Goal: Book appointment/travel/reservation: Book appointment/travel/reservation

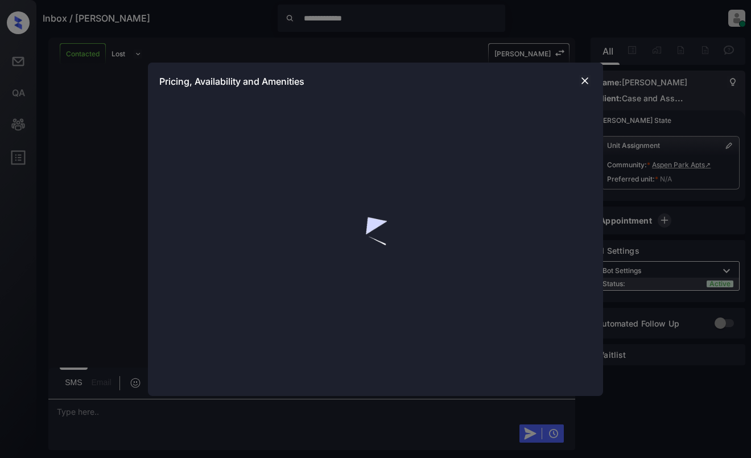
scroll to position [1757, 0]
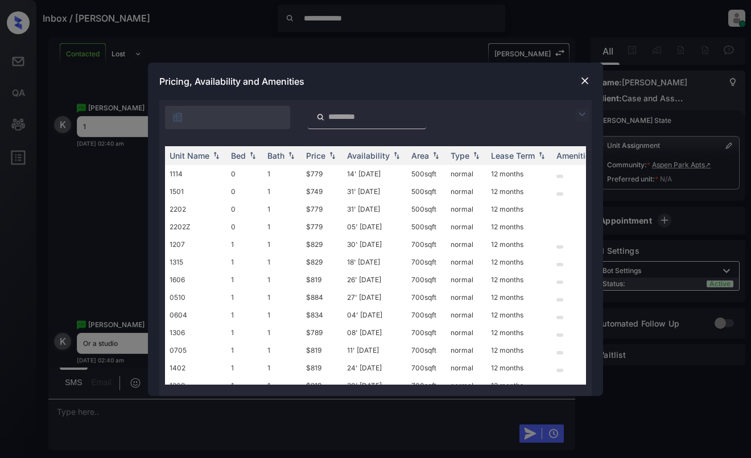
click at [582, 113] on img at bounding box center [582, 115] width 14 height 14
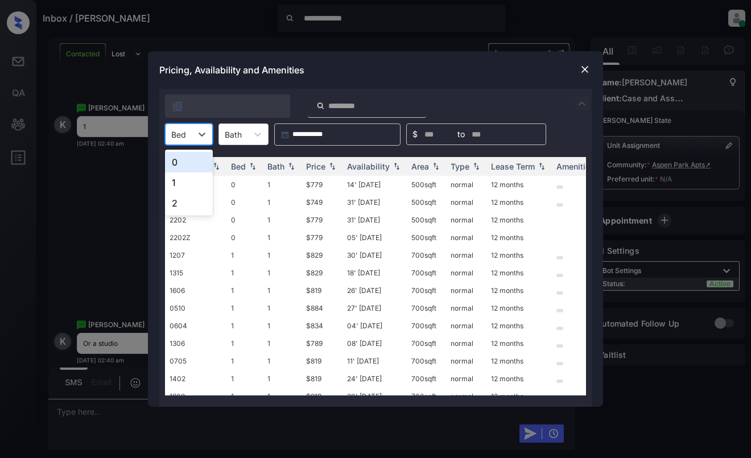
click at [174, 129] on div at bounding box center [178, 135] width 15 height 12
click at [168, 163] on div "0" at bounding box center [189, 162] width 48 height 20
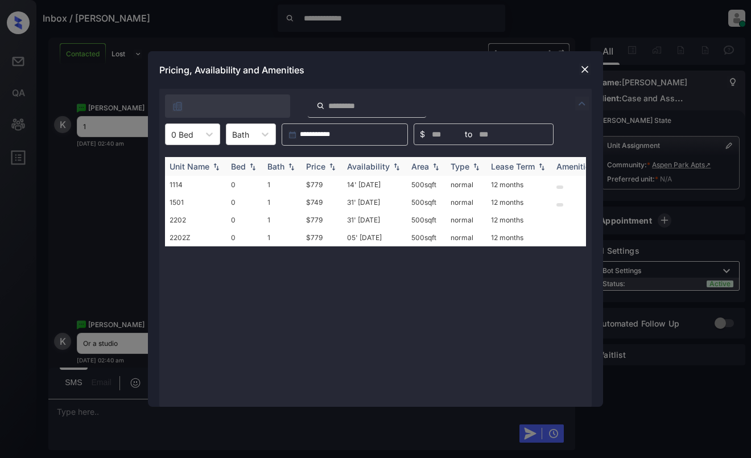
click at [323, 167] on div "Price" at bounding box center [315, 167] width 19 height 10
click at [326, 182] on td "$749" at bounding box center [322, 185] width 41 height 18
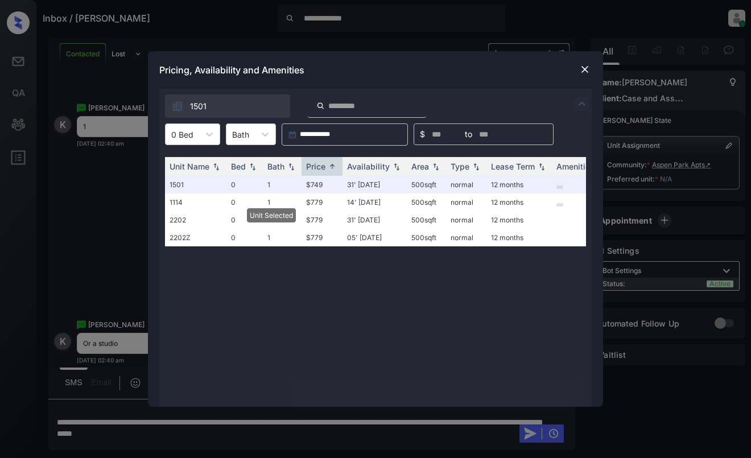
click at [586, 64] on img at bounding box center [584, 69] width 11 height 11
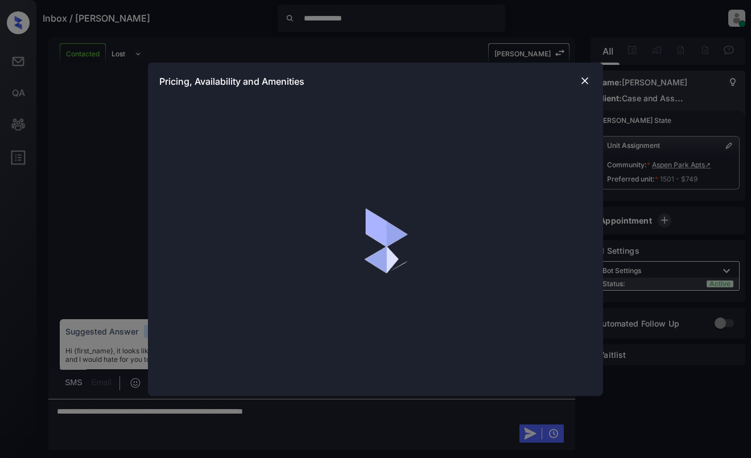
scroll to position [1757, 0]
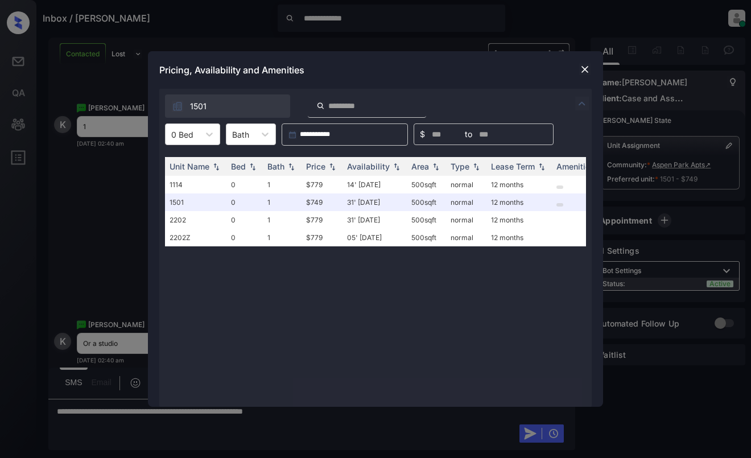
click at [582, 100] on img at bounding box center [582, 104] width 14 height 14
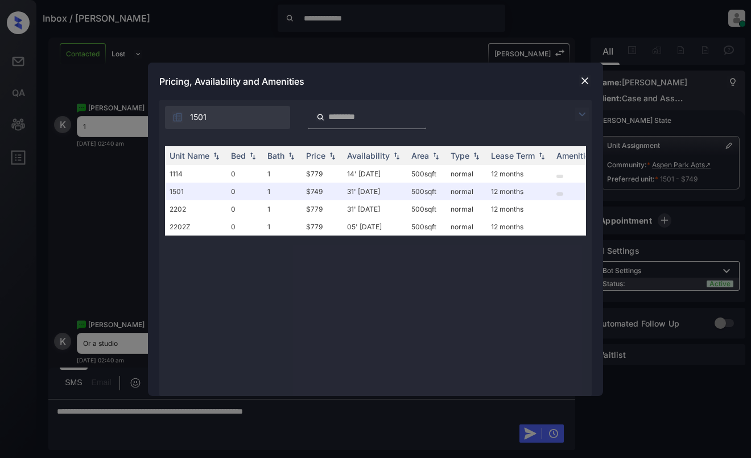
click at [578, 111] on img at bounding box center [582, 115] width 14 height 14
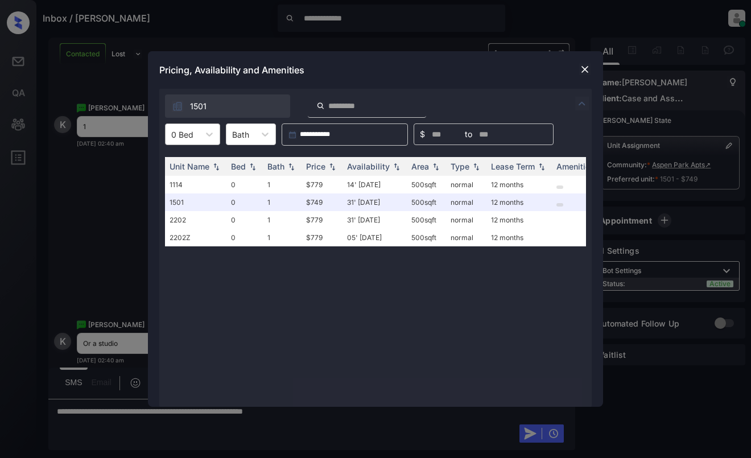
click at [188, 131] on div at bounding box center [182, 135] width 22 height 12
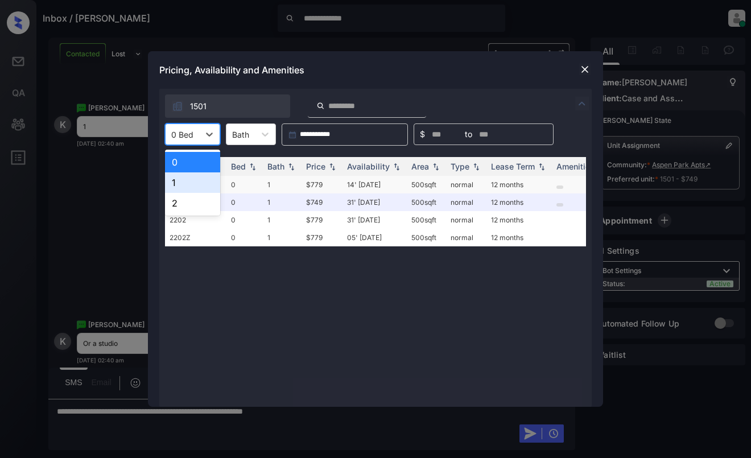
click at [187, 177] on div "1" at bounding box center [192, 182] width 55 height 20
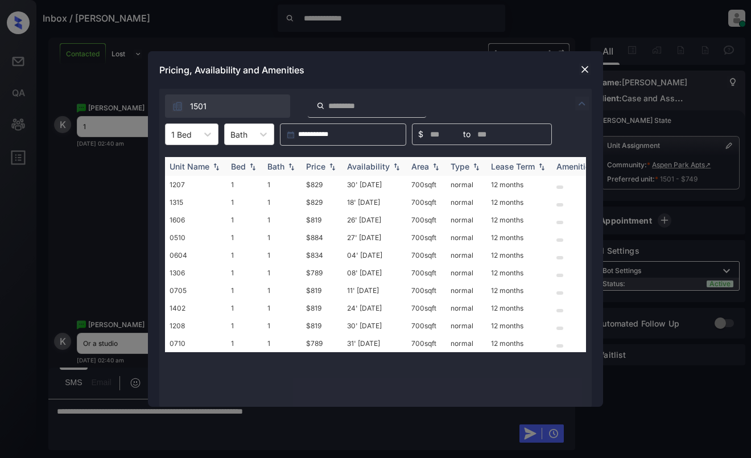
click at [311, 163] on div "Price" at bounding box center [315, 167] width 19 height 10
click at [586, 66] on img at bounding box center [584, 69] width 11 height 11
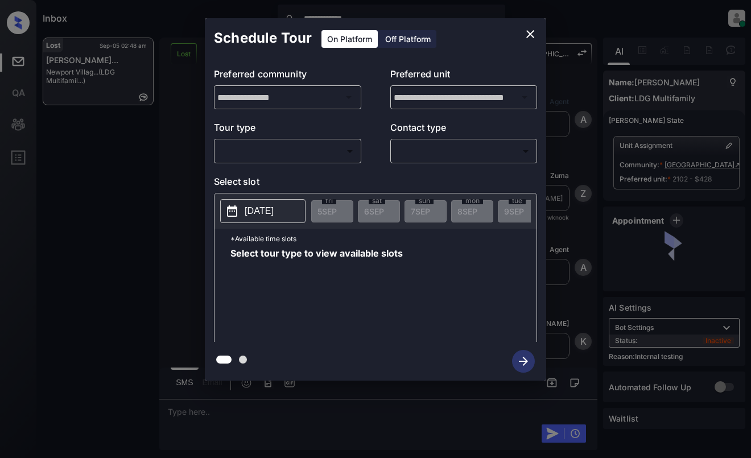
scroll to position [6718, 0]
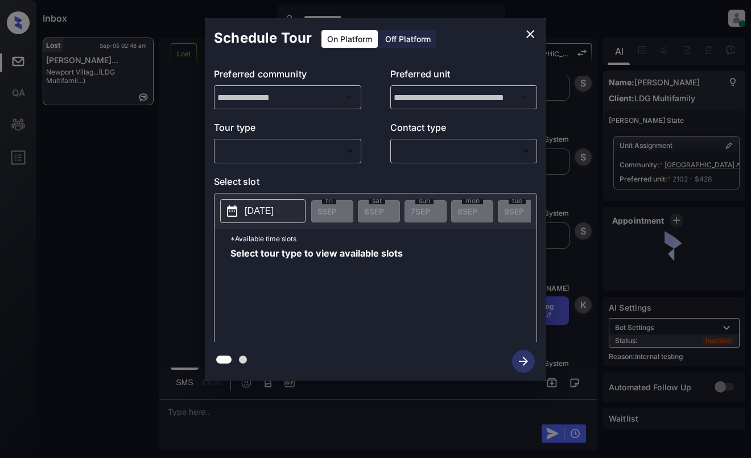
click at [300, 149] on body "**********" at bounding box center [375, 229] width 751 height 458
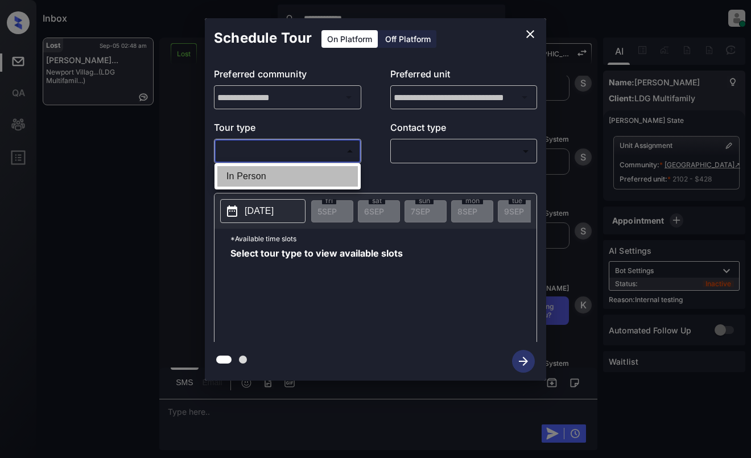
click at [307, 174] on li "In Person" at bounding box center [287, 176] width 141 height 20
type input "********"
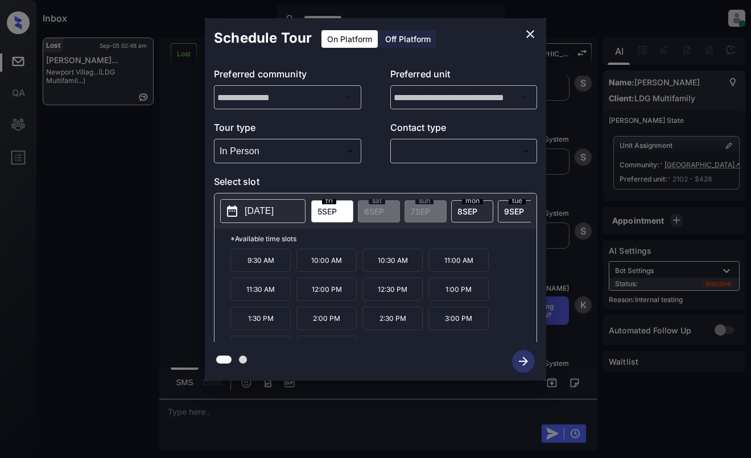
click at [274, 204] on button "2025-09-05" at bounding box center [262, 211] width 85 height 24
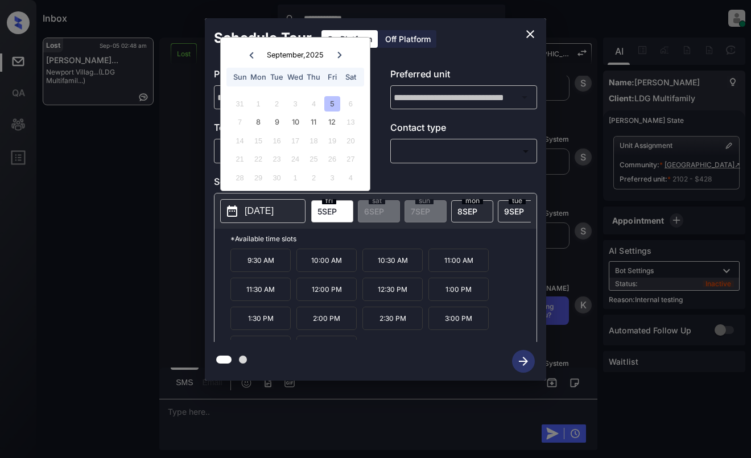
click at [533, 32] on icon "close" at bounding box center [530, 34] width 8 height 8
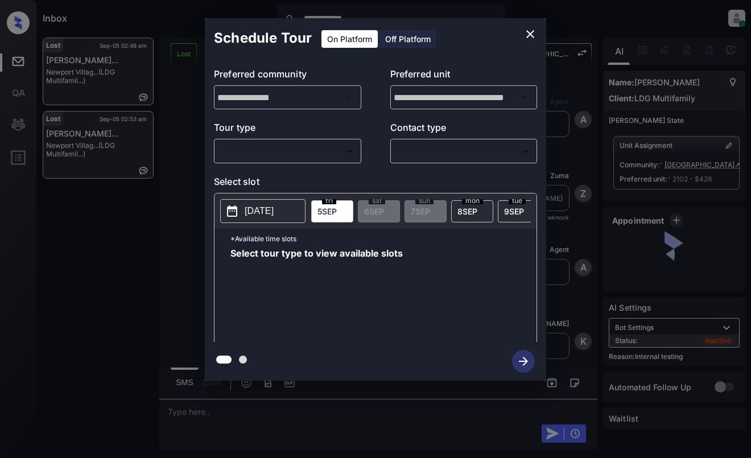
scroll to position [7501, 0]
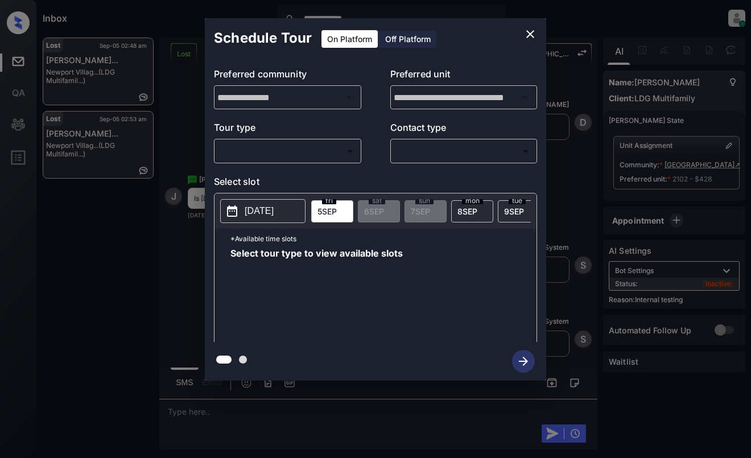
click at [290, 150] on body "**********" at bounding box center [375, 229] width 751 height 458
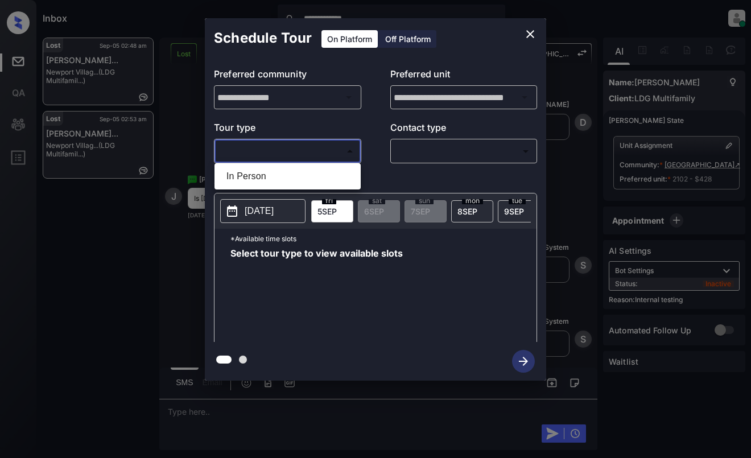
click at [286, 183] on li "In Person" at bounding box center [287, 176] width 141 height 20
type input "********"
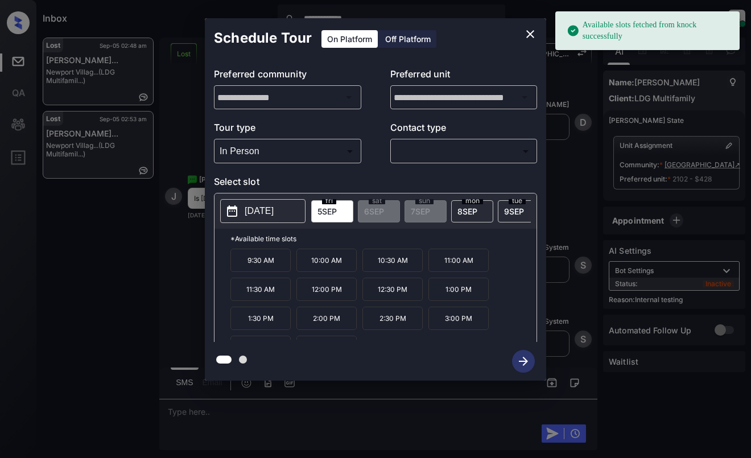
click at [248, 201] on button "[DATE]" at bounding box center [262, 211] width 85 height 24
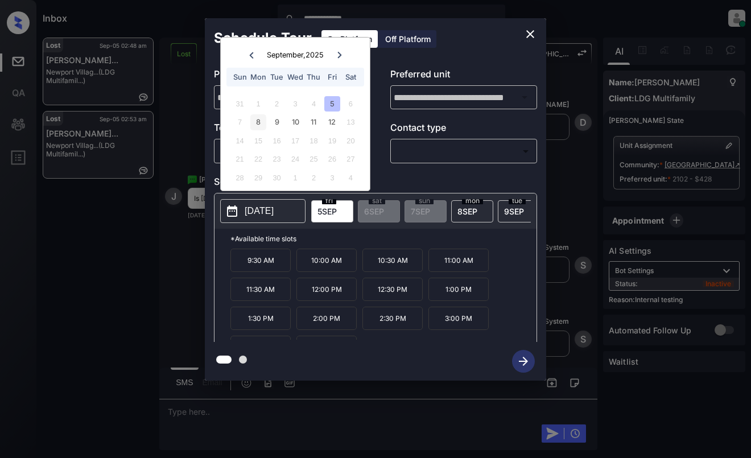
click at [256, 115] on div "8" at bounding box center [257, 121] width 15 height 15
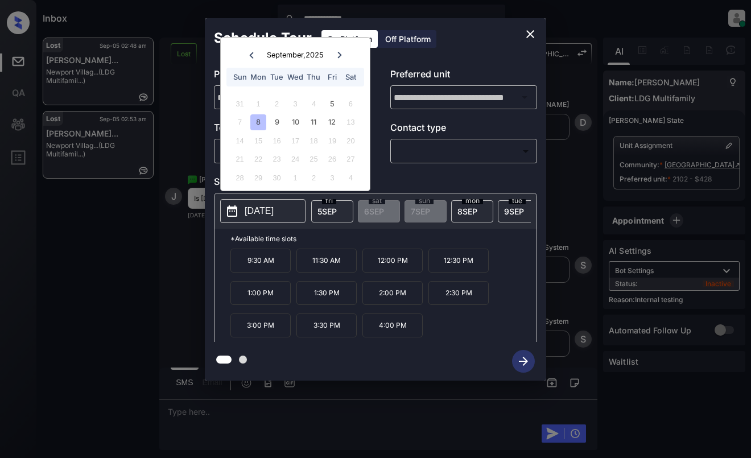
click at [532, 32] on icon "close" at bounding box center [530, 34] width 8 height 8
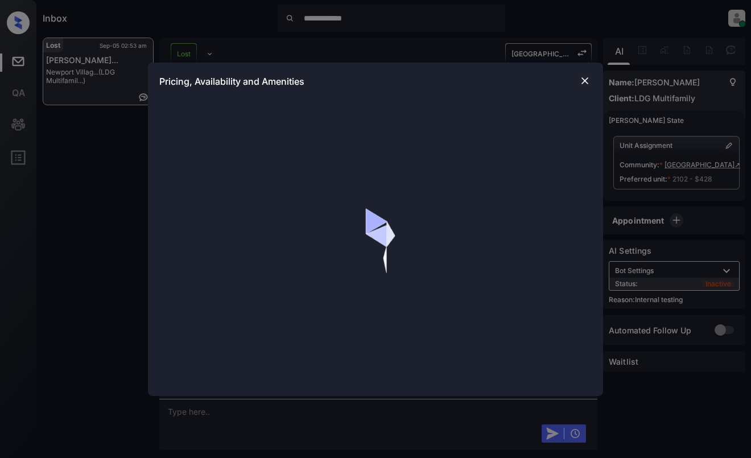
scroll to position [1227, 0]
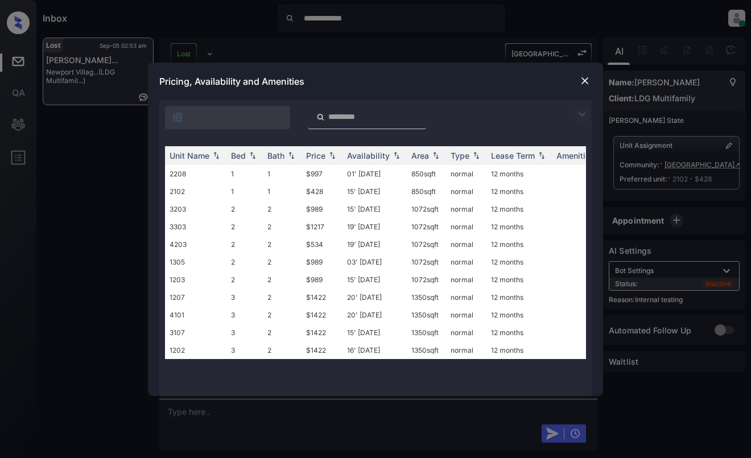
click at [584, 113] on img at bounding box center [582, 115] width 14 height 14
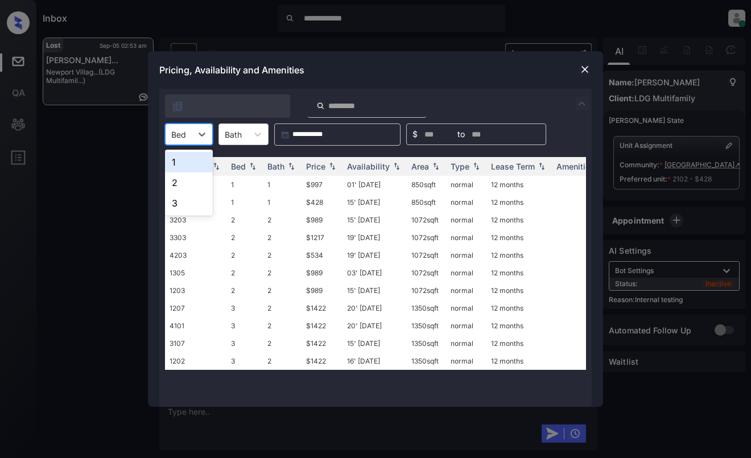
click at [191, 136] on div "Bed" at bounding box center [179, 134] width 26 height 17
click at [194, 165] on div "1" at bounding box center [189, 162] width 48 height 20
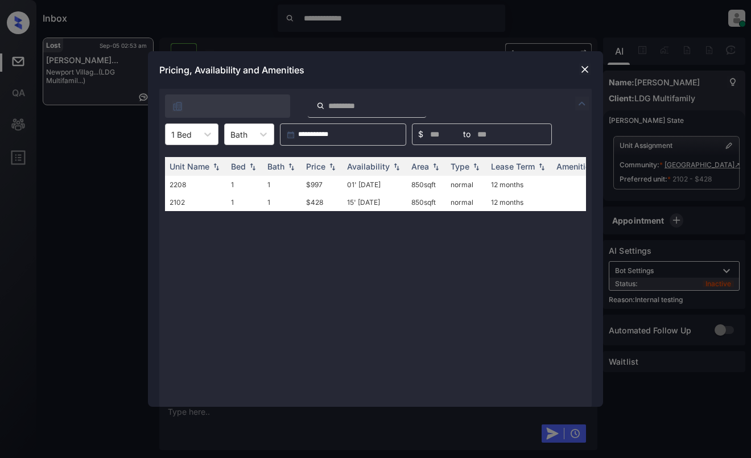
click at [588, 71] on img at bounding box center [584, 69] width 11 height 11
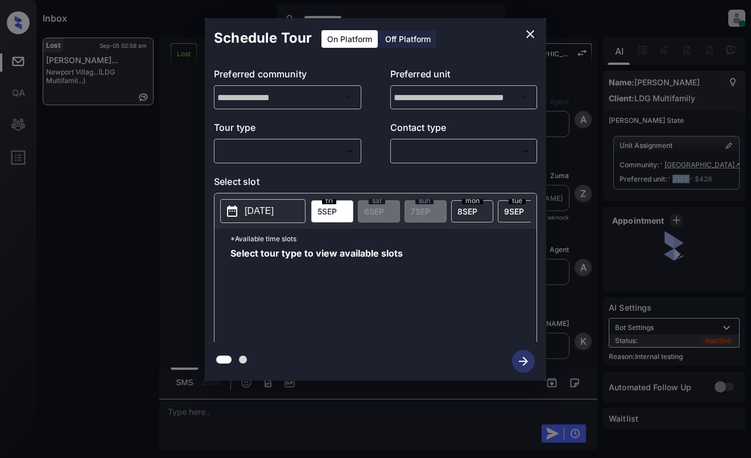
scroll to position [8486, 0]
click at [332, 147] on body "**********" at bounding box center [375, 229] width 751 height 458
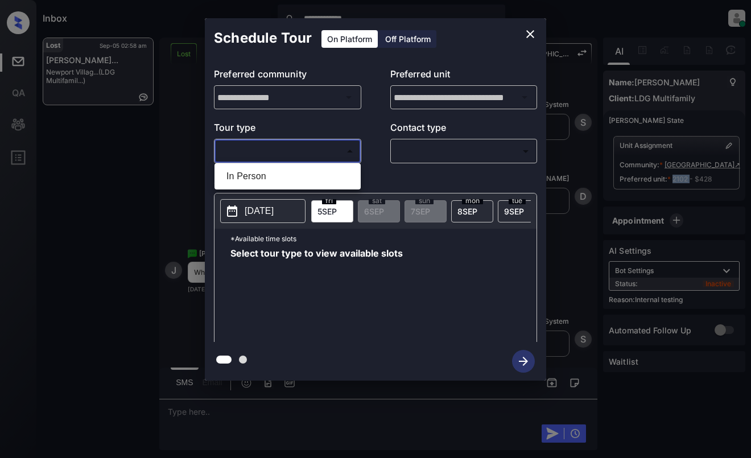
click at [327, 169] on li "In Person" at bounding box center [287, 176] width 141 height 20
type input "********"
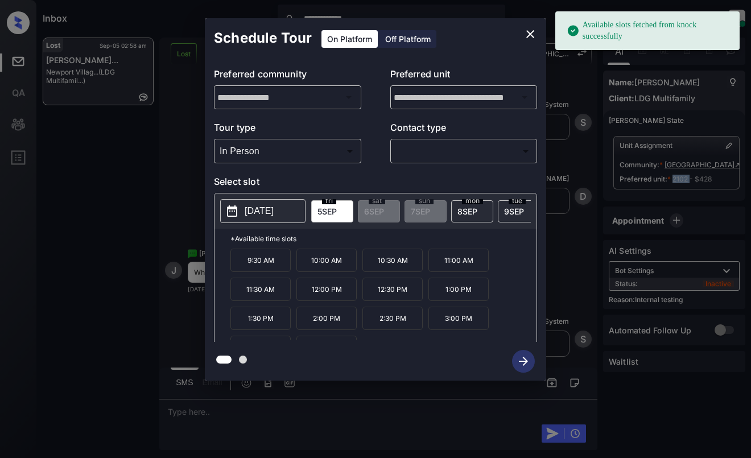
click at [274, 209] on p "2025-09-05" at bounding box center [259, 211] width 29 height 14
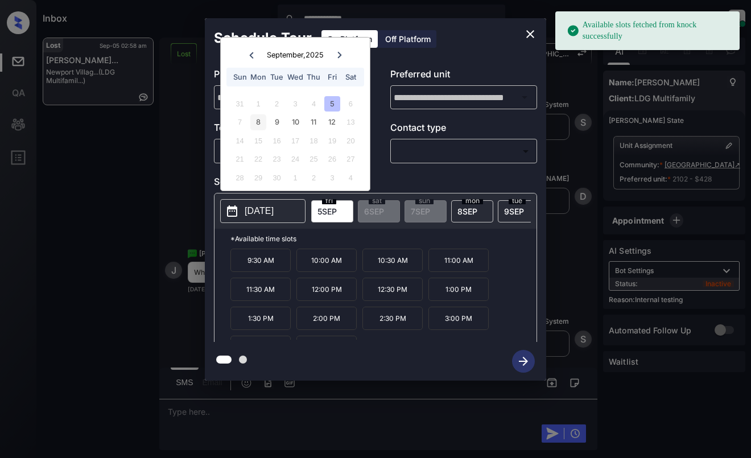
click at [255, 121] on div "8" at bounding box center [257, 121] width 15 height 15
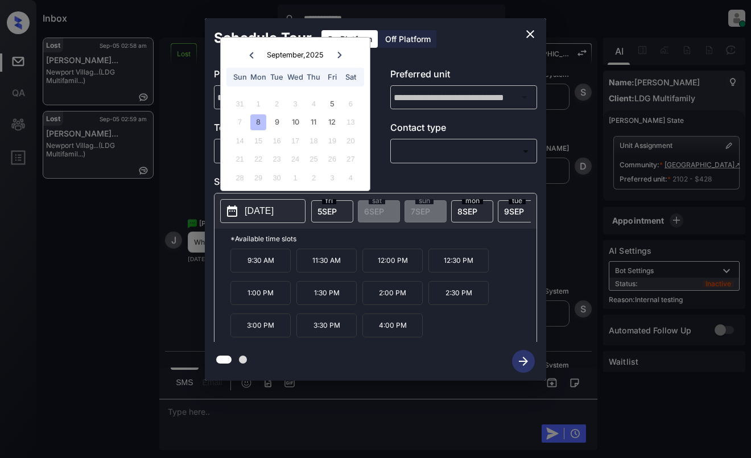
scroll to position [8560, 0]
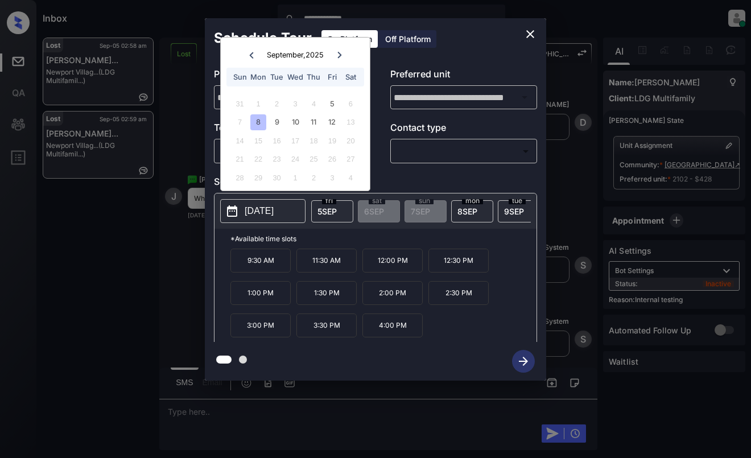
click at [533, 31] on icon "close" at bounding box center [530, 34] width 8 height 8
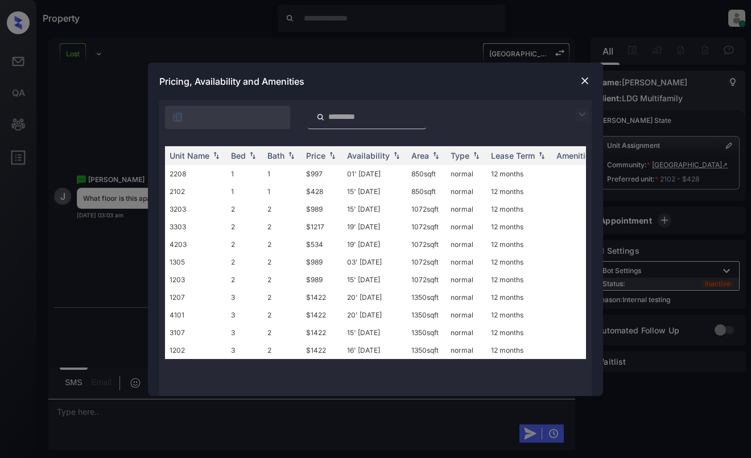
click at [716, 168] on div "**********" at bounding box center [375, 229] width 751 height 458
click at [719, 165] on div "**********" at bounding box center [375, 229] width 751 height 458
click at [583, 76] on img at bounding box center [584, 80] width 11 height 11
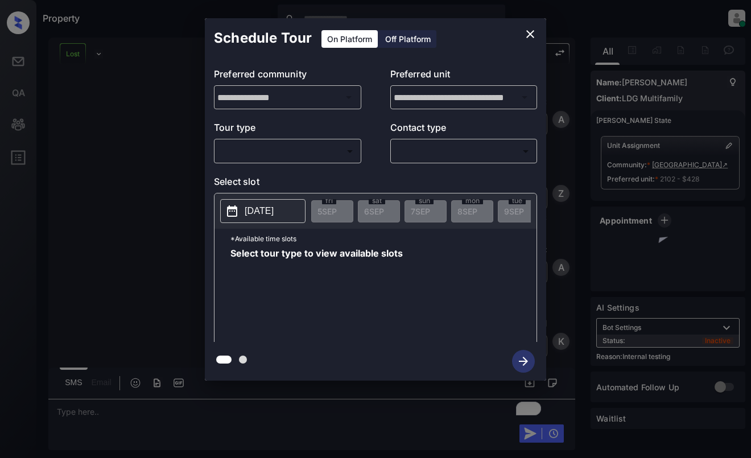
scroll to position [8944, 0]
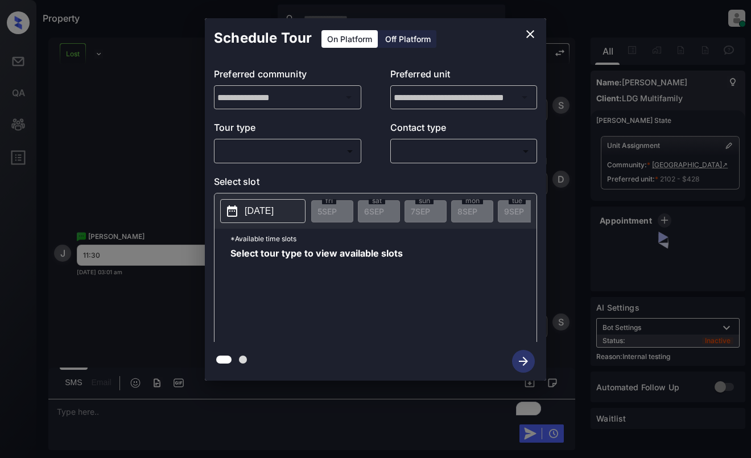
click at [298, 156] on body "Property Dominic Ceralde Online Set yourself offline Set yourself on break Prof…" at bounding box center [375, 229] width 751 height 458
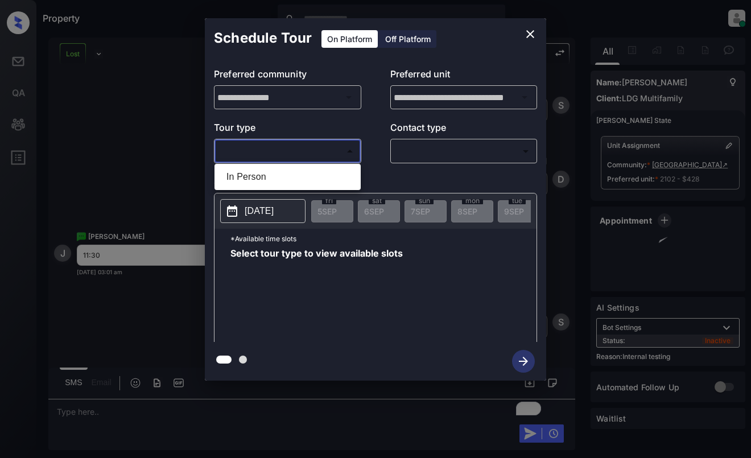
click at [304, 178] on li "In Person" at bounding box center [287, 177] width 141 height 20
type input "********"
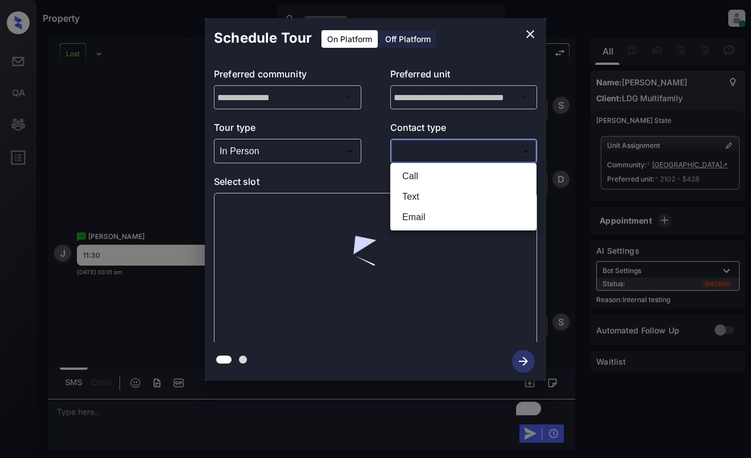
click at [442, 147] on body "Property Dominic Ceralde Online Set yourself offline Set yourself on break Prof…" at bounding box center [375, 229] width 751 height 458
click at [451, 196] on li "Text" at bounding box center [463, 197] width 141 height 20
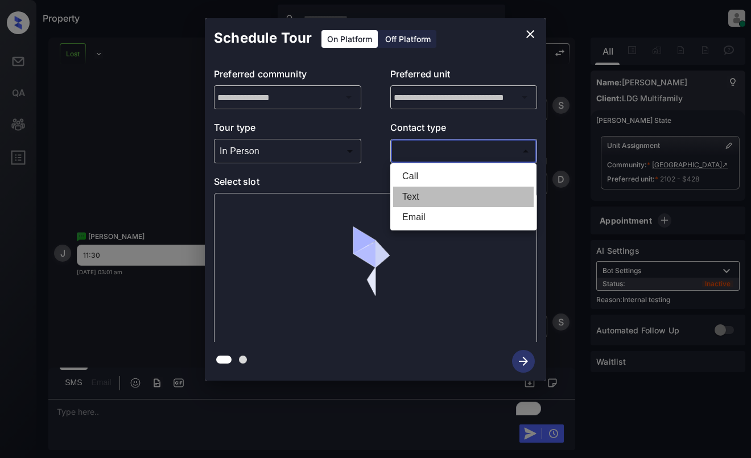
type input "****"
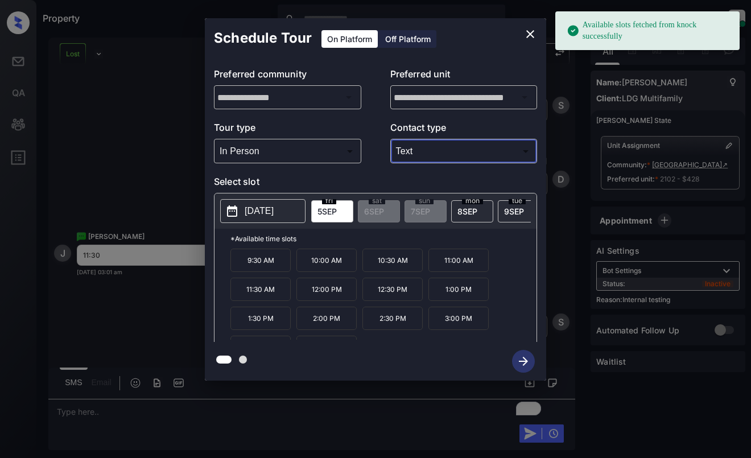
click at [272, 209] on p "[DATE]" at bounding box center [259, 211] width 29 height 14
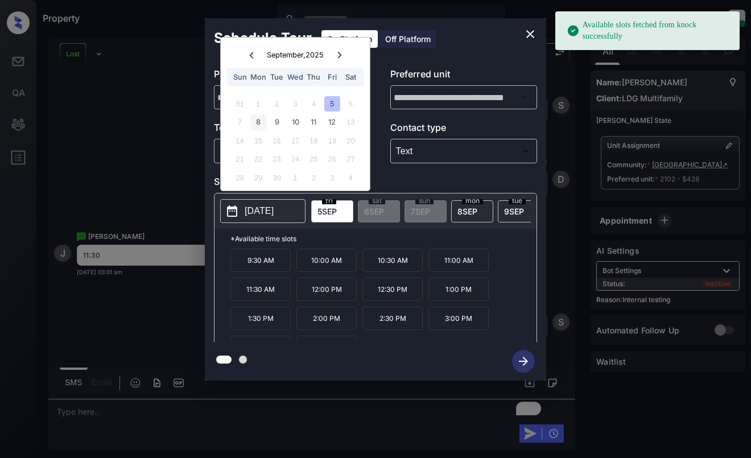
click at [259, 120] on div "8" at bounding box center [257, 121] width 15 height 15
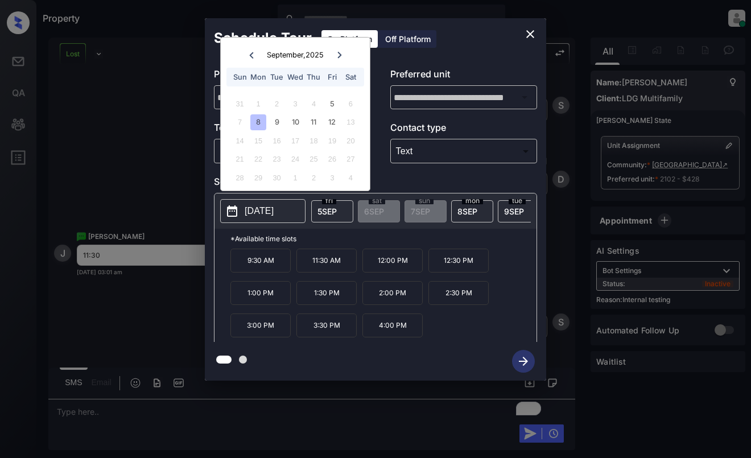
click at [324, 261] on p "11:30 AM" at bounding box center [326, 261] width 60 height 24
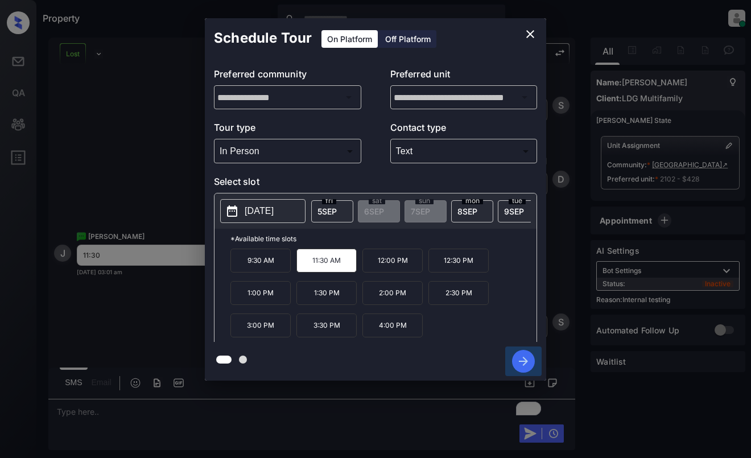
click at [529, 359] on icon "button" at bounding box center [523, 361] width 23 height 23
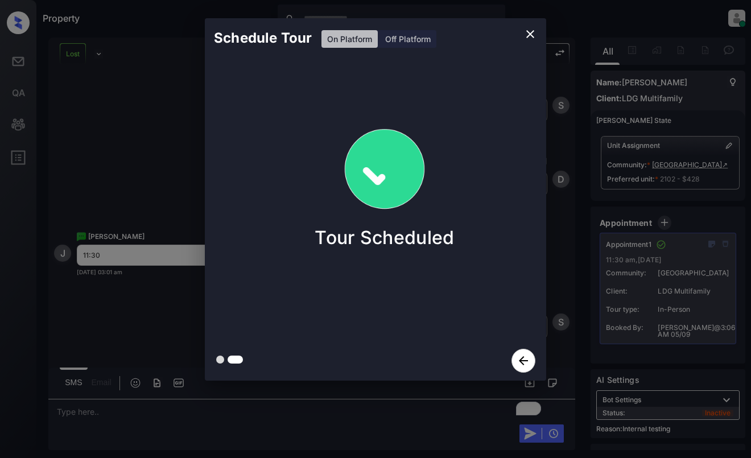
click at [156, 130] on div "Schedule Tour On Platform Off Platform Tour Scheduled" at bounding box center [375, 199] width 751 height 399
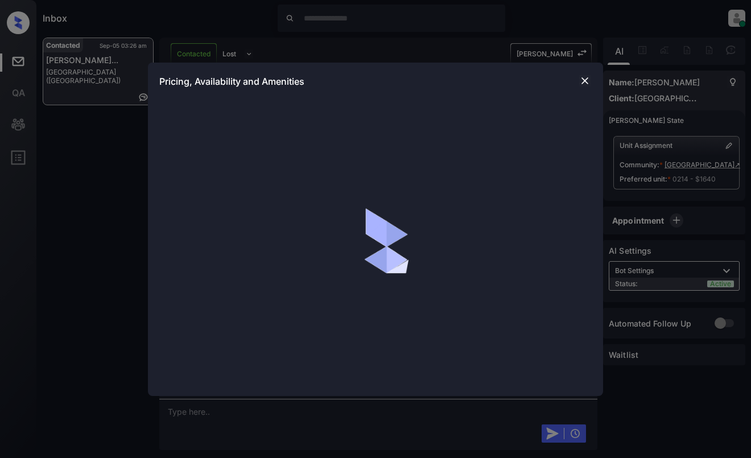
scroll to position [1084, 0]
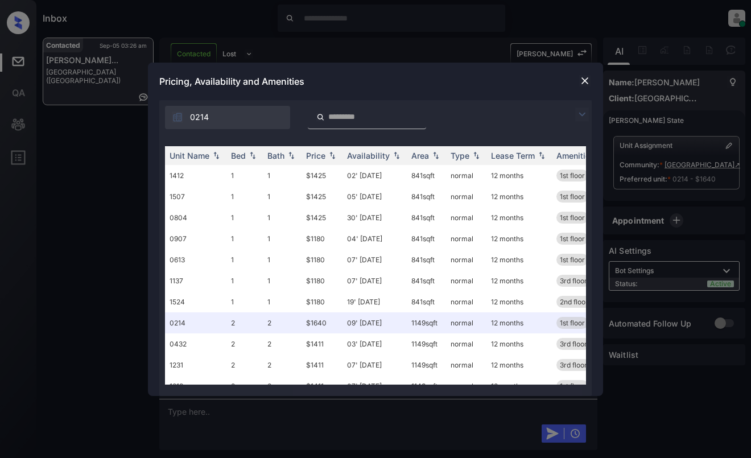
click at [578, 112] on img at bounding box center [582, 115] width 14 height 14
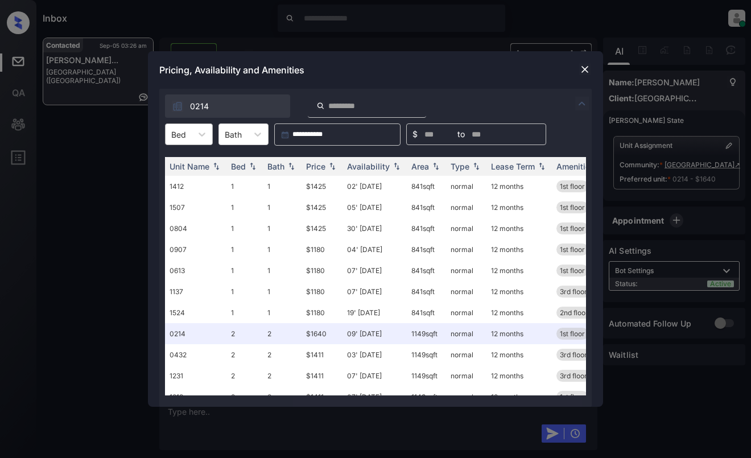
click at [185, 139] on div at bounding box center [178, 135] width 15 height 12
click at [179, 182] on div "2" at bounding box center [189, 182] width 48 height 20
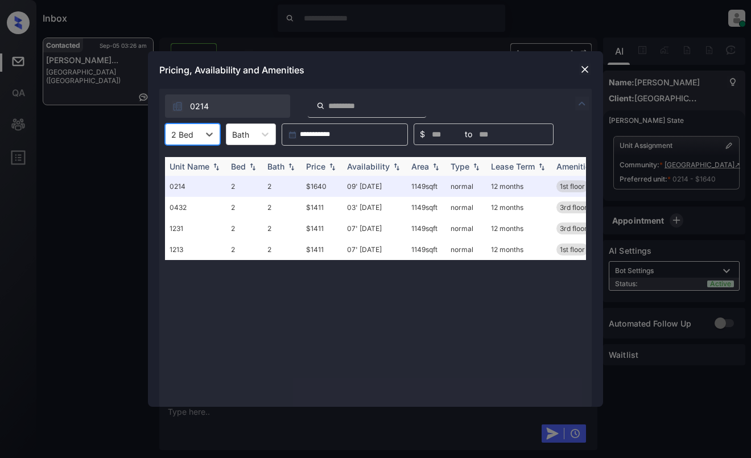
click at [327, 160] on th "Price" at bounding box center [322, 166] width 41 height 19
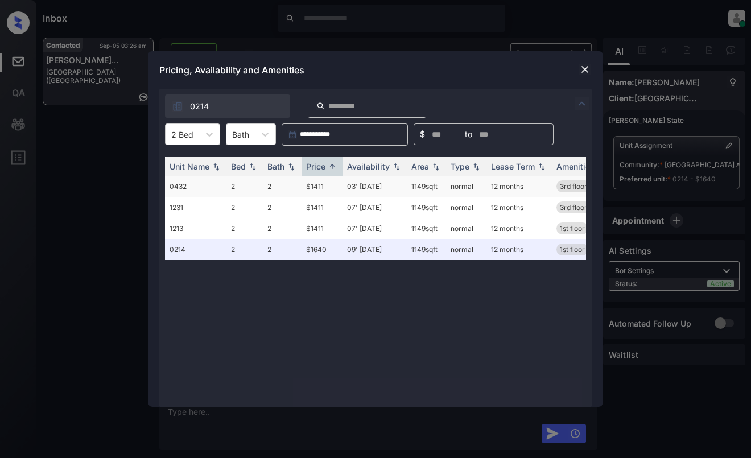
click at [326, 184] on td "$1411" at bounding box center [322, 186] width 41 height 21
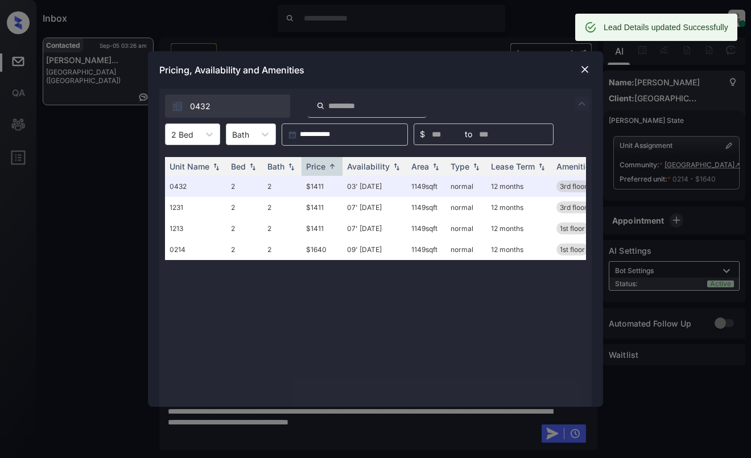
click at [578, 69] on div at bounding box center [585, 70] width 14 height 14
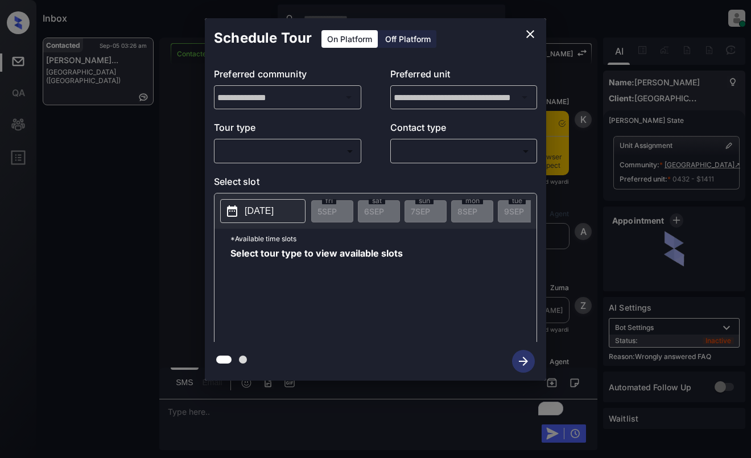
scroll to position [1535, 0]
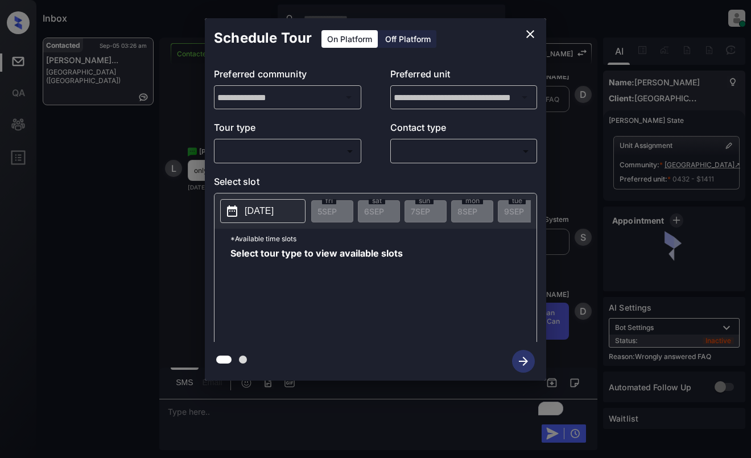
click at [324, 151] on body "Inbox Dominic Ceralde Online Set yourself offline Set yourself on break Profile…" at bounding box center [375, 229] width 751 height 458
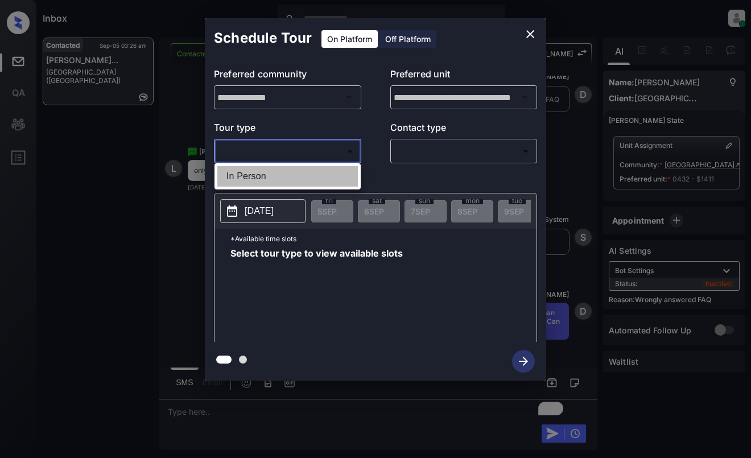
click at [331, 176] on li "In Person" at bounding box center [287, 176] width 141 height 20
type input "********"
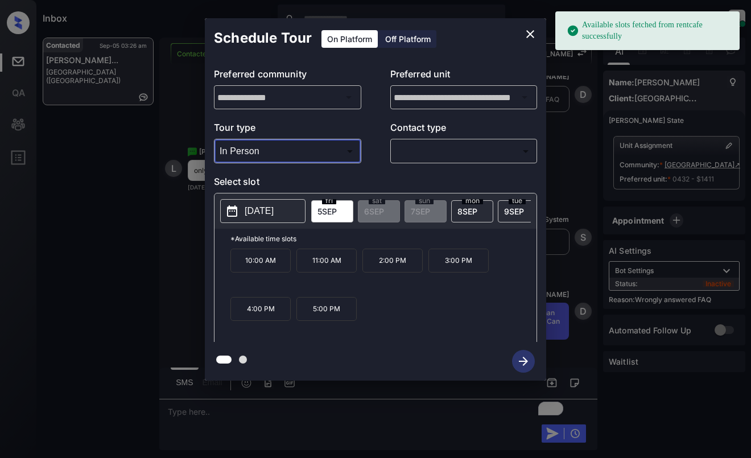
click at [274, 217] on p "[DATE]" at bounding box center [259, 211] width 29 height 14
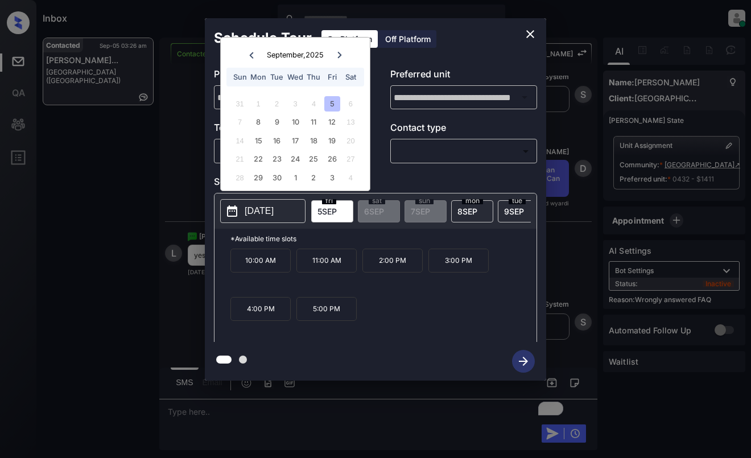
scroll to position [1678, 0]
click at [525, 34] on icon "close" at bounding box center [531, 34] width 14 height 14
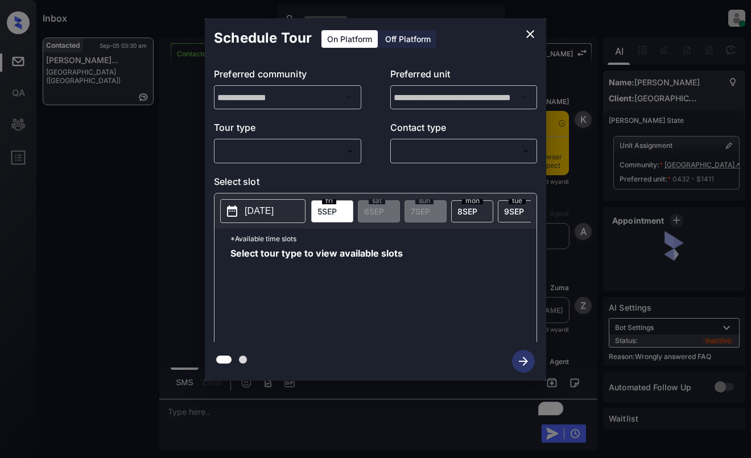
scroll to position [1897, 0]
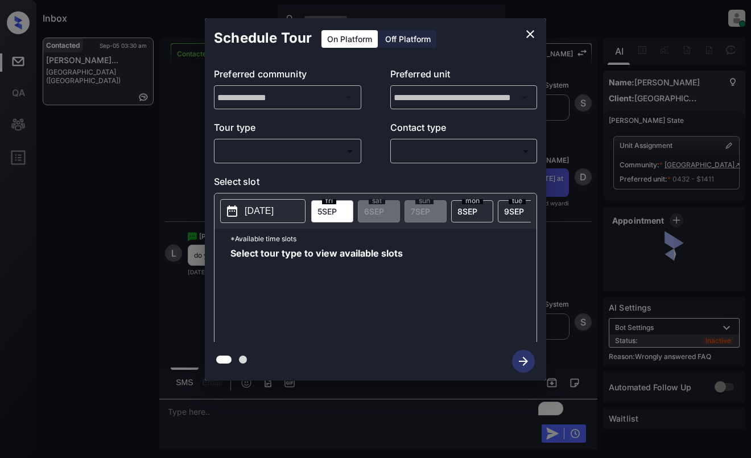
click at [346, 152] on body "Inbox Dominic Ceralde Online Set yourself offline Set yourself on break Profile…" at bounding box center [375, 229] width 751 height 458
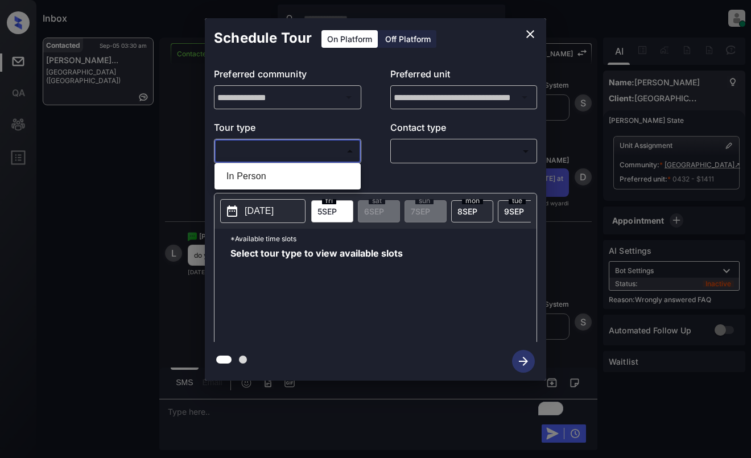
click at [341, 166] on ul "In Person" at bounding box center [288, 176] width 146 height 26
click at [343, 174] on li "In Person" at bounding box center [287, 176] width 141 height 20
type input "********"
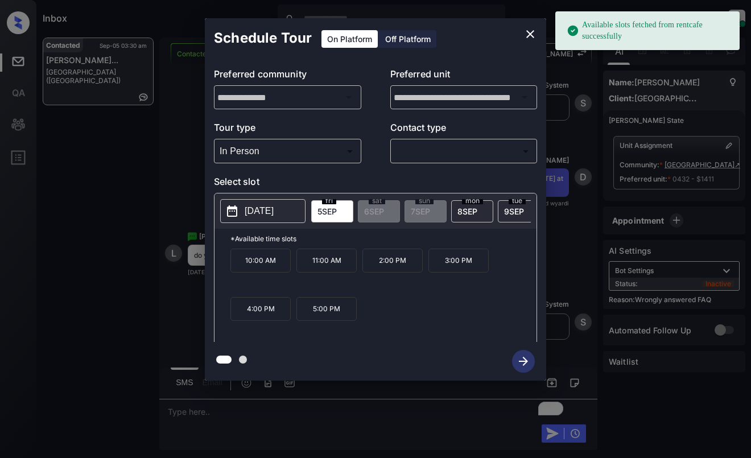
click at [262, 212] on p "[DATE]" at bounding box center [259, 211] width 29 height 14
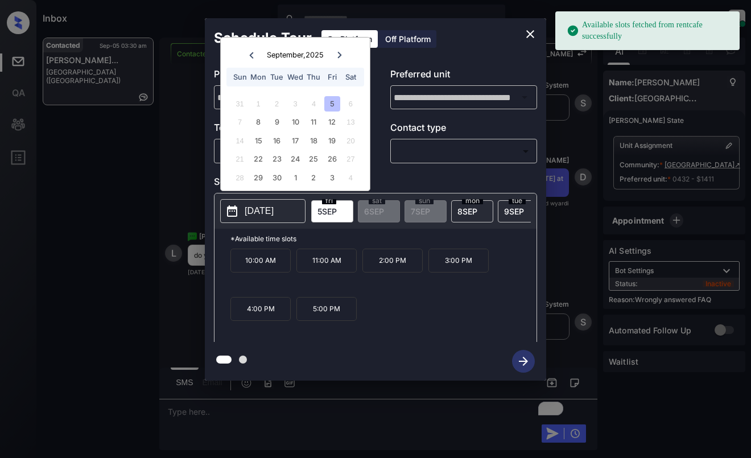
click at [528, 31] on icon "close" at bounding box center [530, 34] width 8 height 8
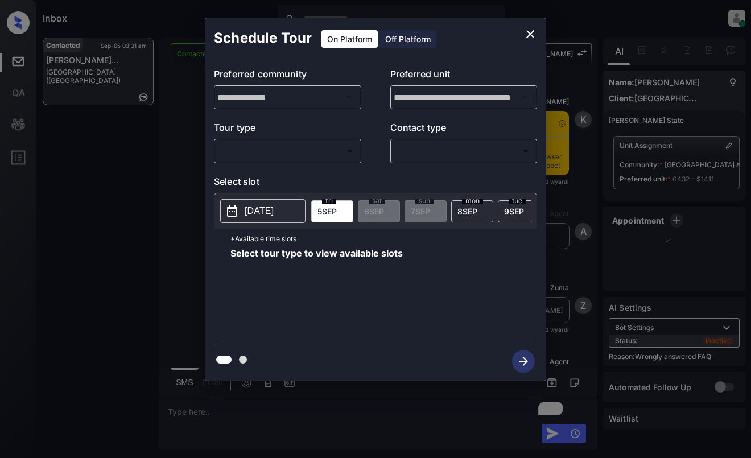
scroll to position [2108, 0]
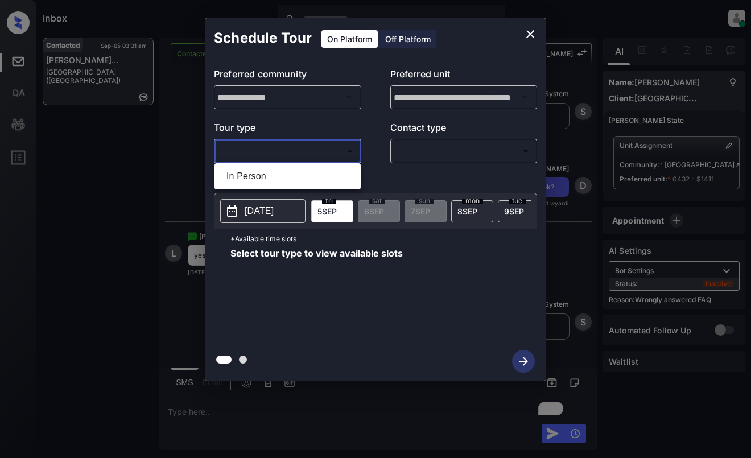
click at [270, 147] on body "Inbox [PERSON_NAME] Online Set yourself offline Set yourself on break Profile S…" at bounding box center [375, 229] width 751 height 458
click at [278, 169] on li "In Person" at bounding box center [287, 176] width 141 height 20
type input "********"
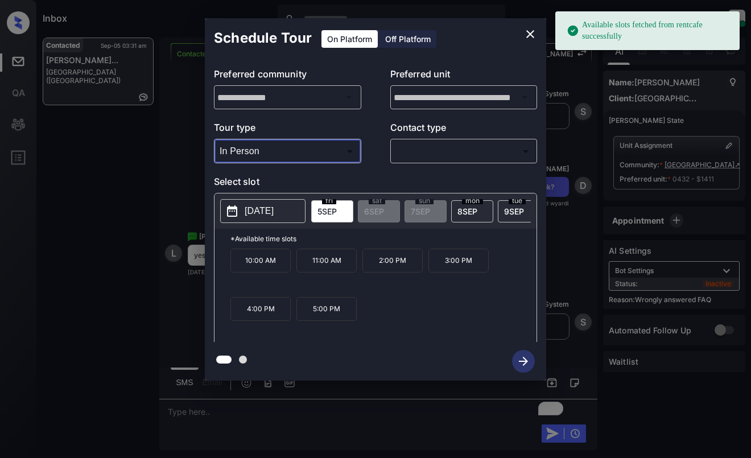
click at [262, 212] on p "[DATE]" at bounding box center [259, 211] width 29 height 14
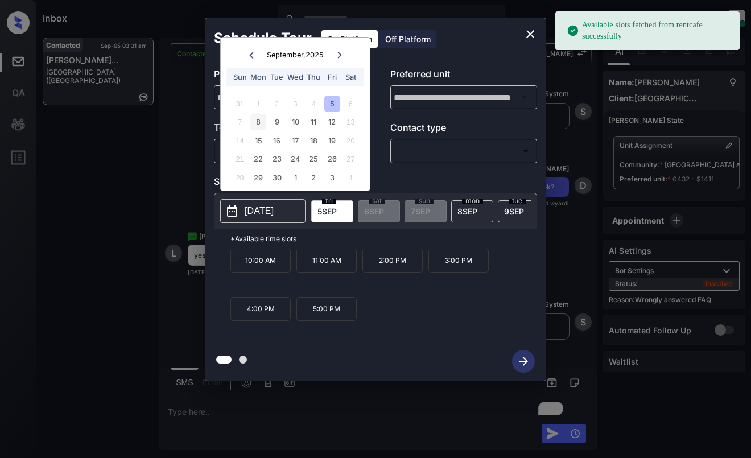
click at [259, 126] on div "8" at bounding box center [257, 121] width 15 height 15
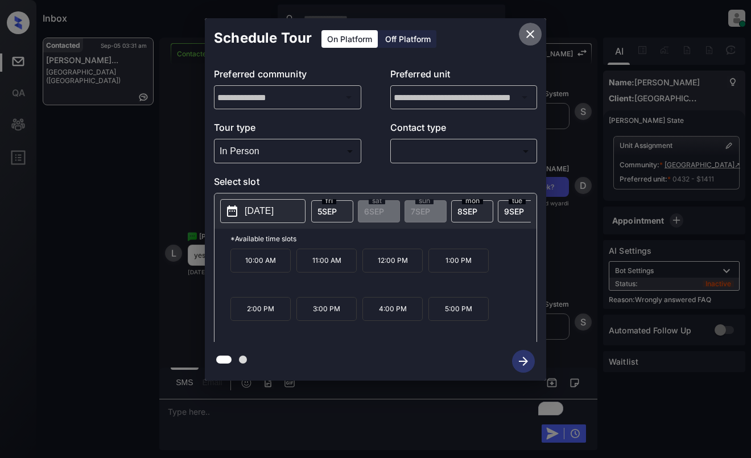
click at [530, 34] on icon "close" at bounding box center [530, 34] width 8 height 8
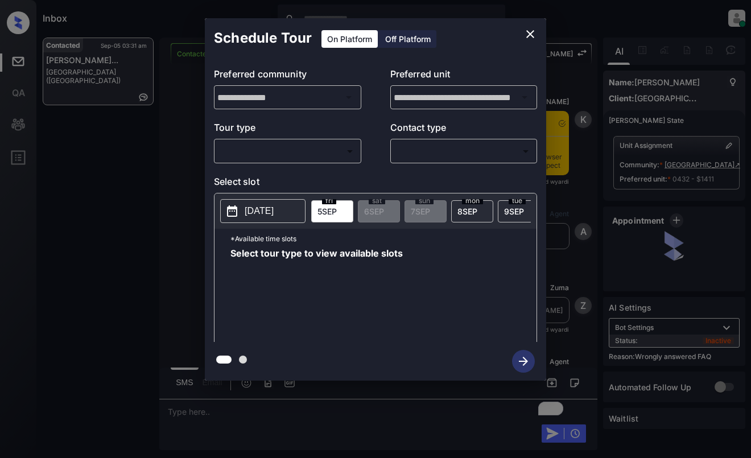
click at [312, 163] on div "​ ​" at bounding box center [287, 151] width 147 height 24
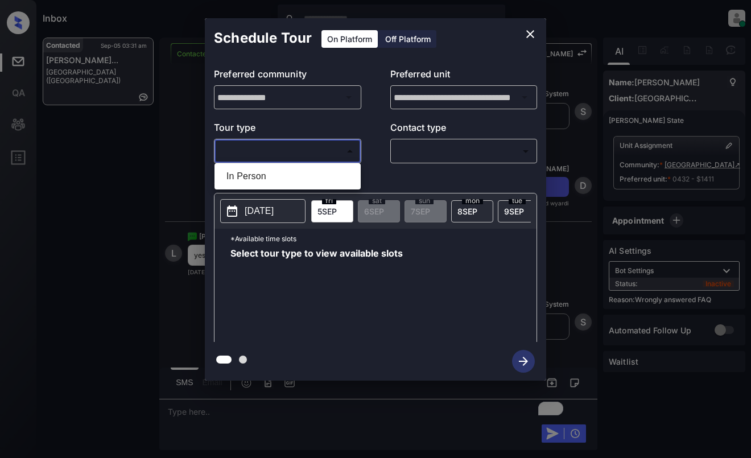
click at [320, 156] on body "Inbox [PERSON_NAME] Online Set yourself offline Set yourself on break Profile S…" at bounding box center [375, 229] width 751 height 458
click at [320, 176] on li "In Person" at bounding box center [287, 176] width 141 height 20
type input "********"
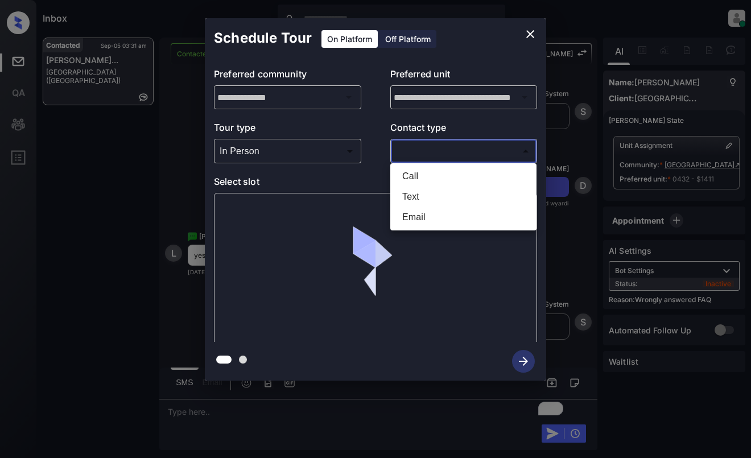
click at [421, 158] on body "Inbox [PERSON_NAME] Online Set yourself offline Set yourself on break Profile S…" at bounding box center [375, 229] width 751 height 458
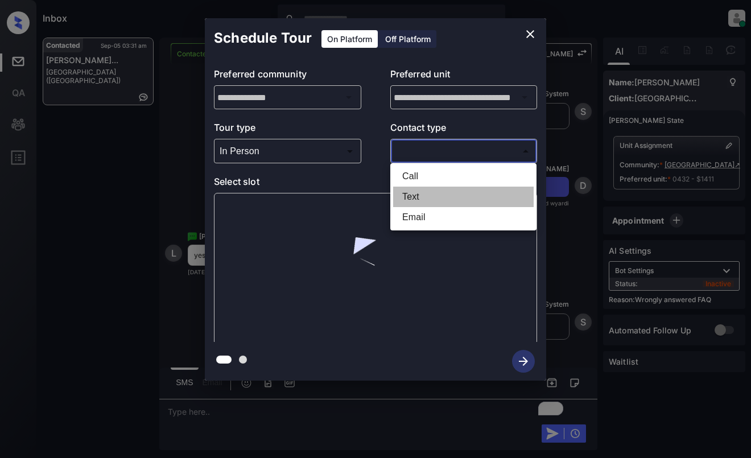
click at [422, 195] on li "Text" at bounding box center [463, 197] width 141 height 20
type input "****"
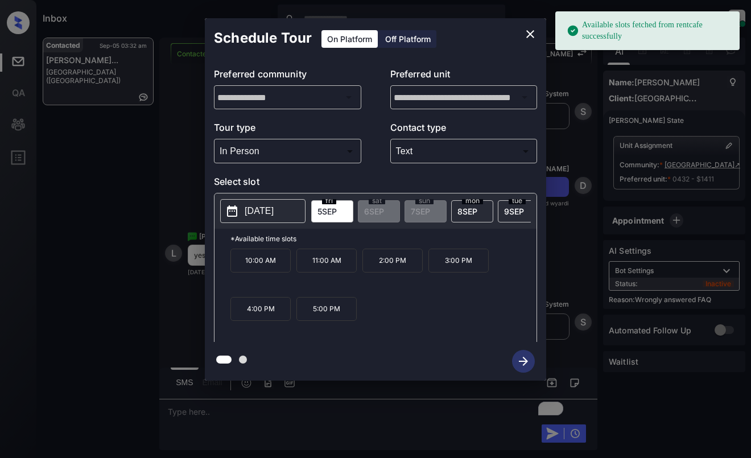
click at [250, 211] on p "[DATE]" at bounding box center [259, 211] width 29 height 14
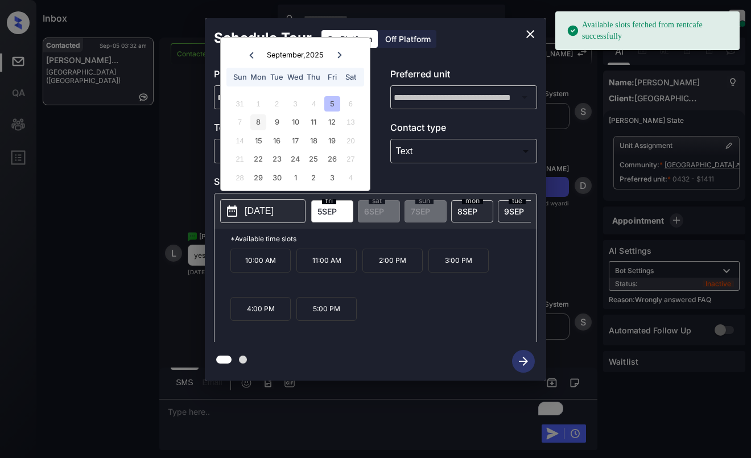
click at [258, 122] on div "8" at bounding box center [257, 121] width 15 height 15
click at [392, 311] on p "4:00 PM" at bounding box center [392, 309] width 60 height 24
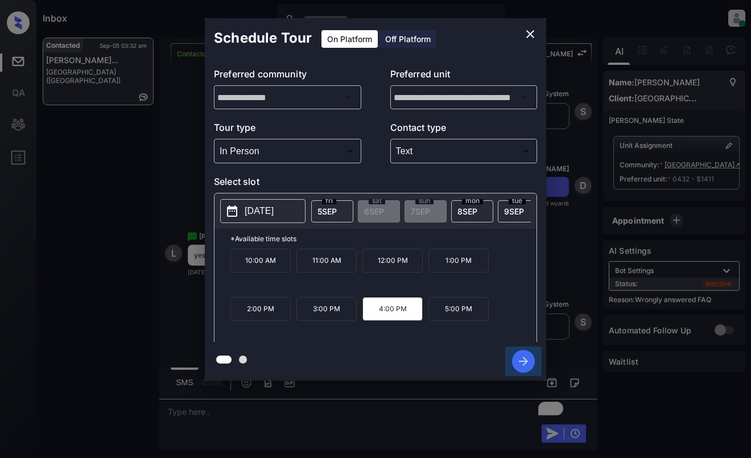
click at [524, 357] on icon "button" at bounding box center [523, 361] width 23 height 23
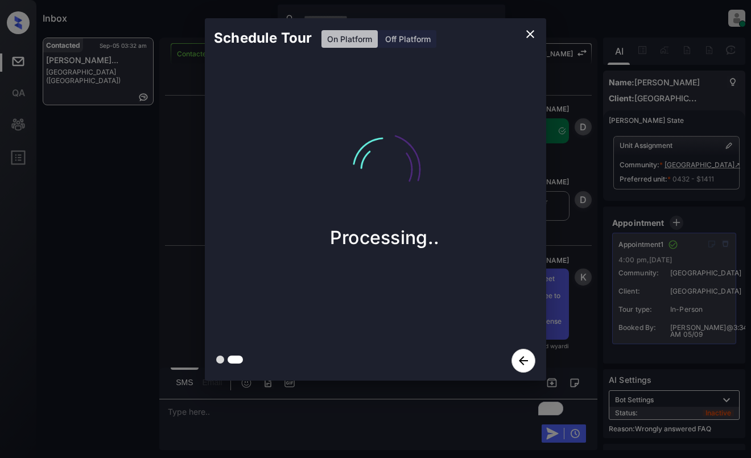
scroll to position [2588, 0]
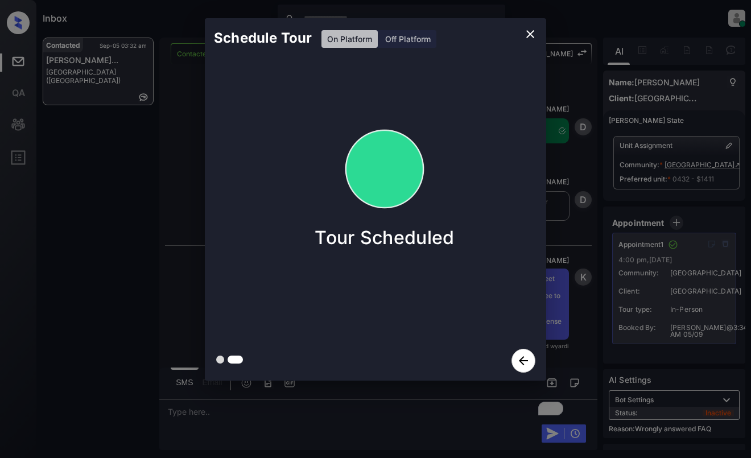
click at [564, 147] on div "Schedule Tour On Platform Off Platform Tour Scheduled" at bounding box center [375, 199] width 751 height 399
